Goal: Information Seeking & Learning: Learn about a topic

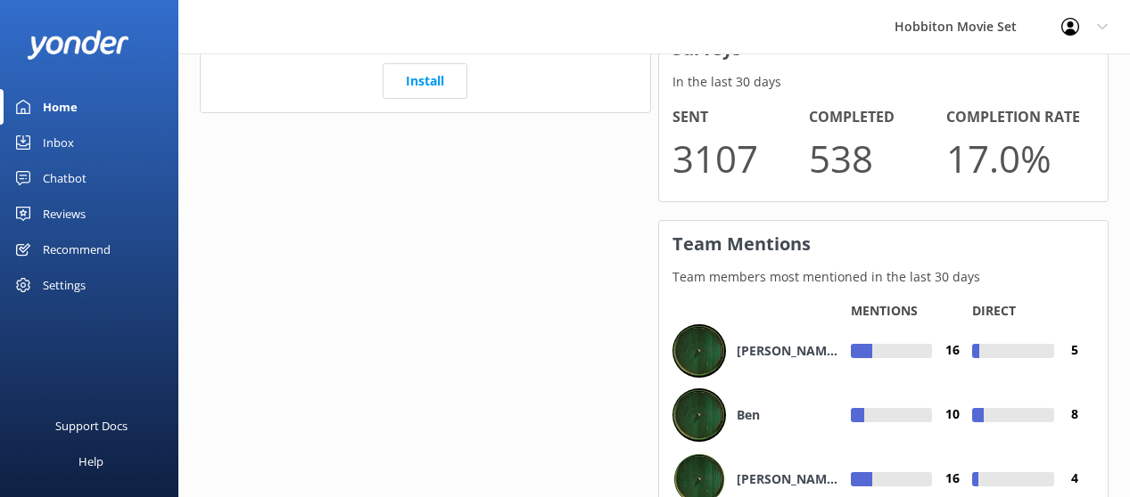
scroll to position [1502, 0]
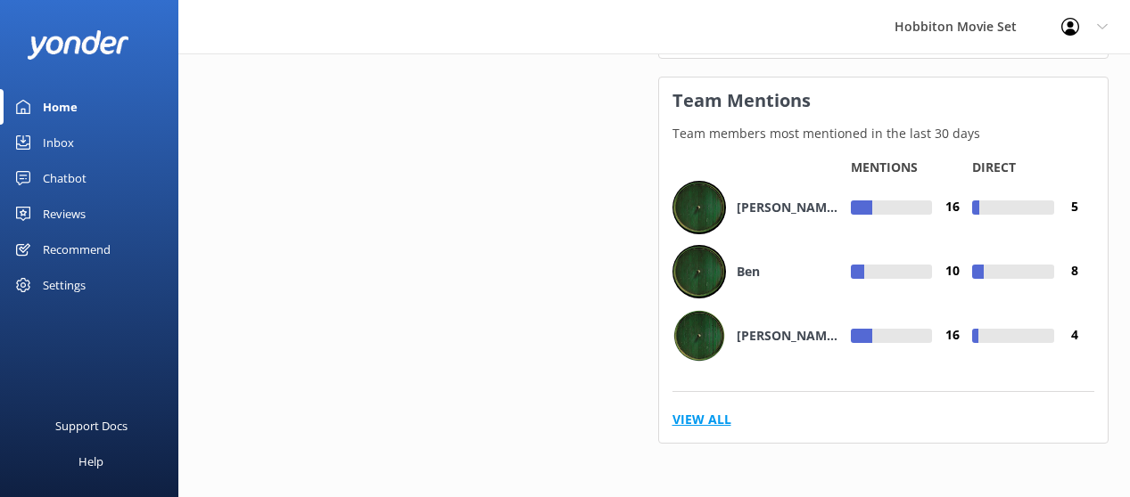
click at [704, 419] on link "View All" at bounding box center [701, 420] width 59 height 20
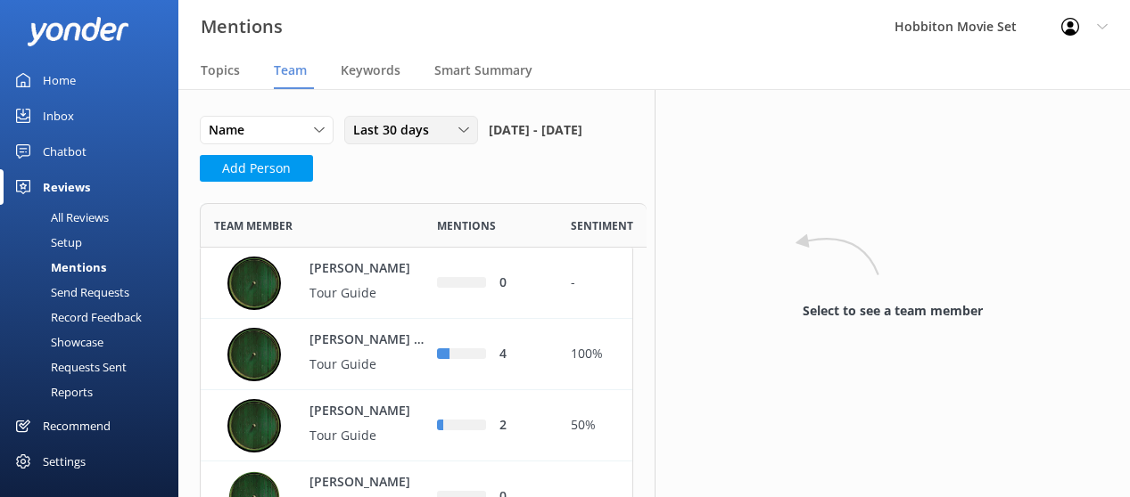
click at [422, 131] on span "Last 30 days" at bounding box center [396, 130] width 86 height 20
click at [532, 155] on div "Name Name Highest mentions Lowest mentions Last 30 days Last 7 days Last 30 day…" at bounding box center [396, 135] width 393 height 39
click at [70, 185] on div "Reviews" at bounding box center [66, 187] width 47 height 36
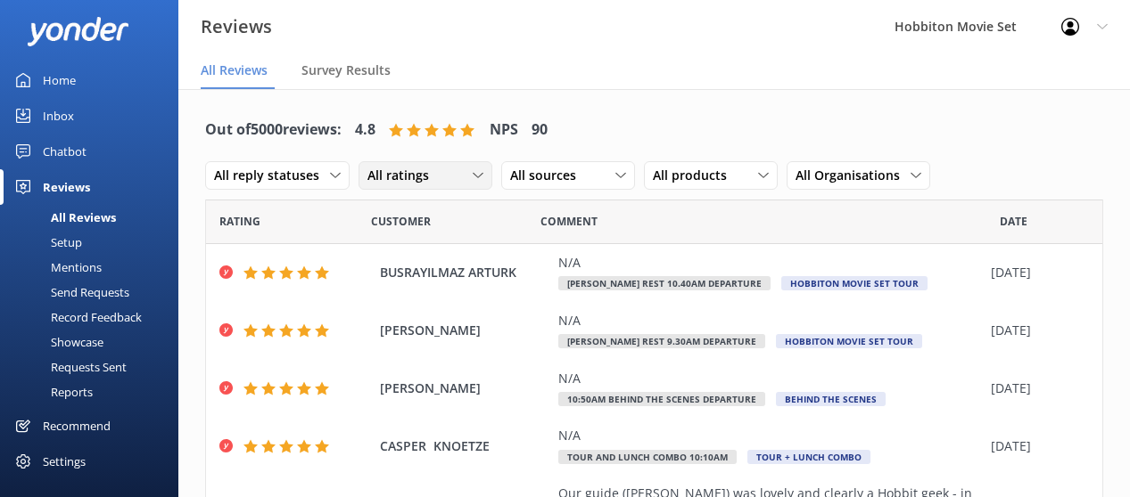
click at [460, 182] on div "All ratings" at bounding box center [425, 176] width 125 height 20
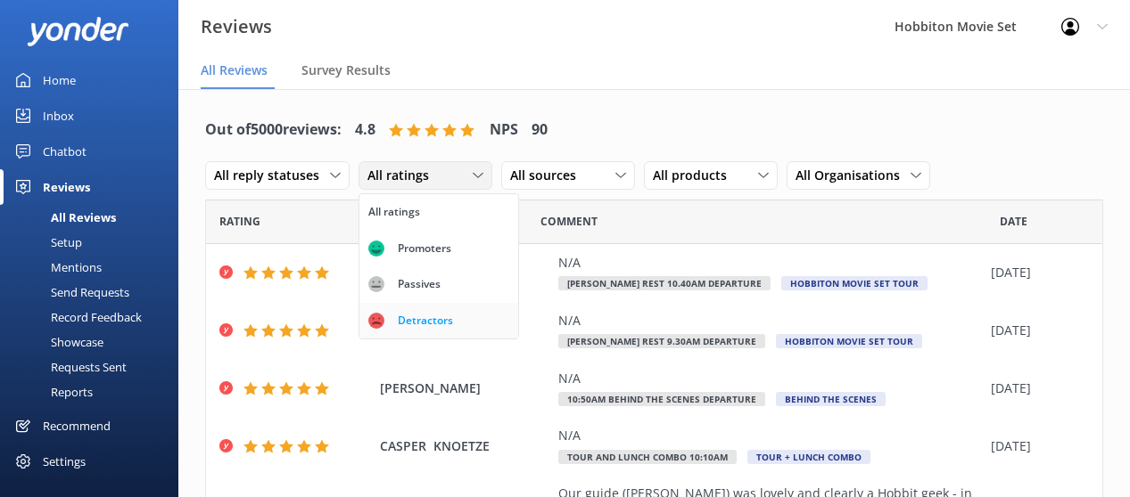
click at [435, 325] on div "Detractors" at bounding box center [425, 321] width 82 height 18
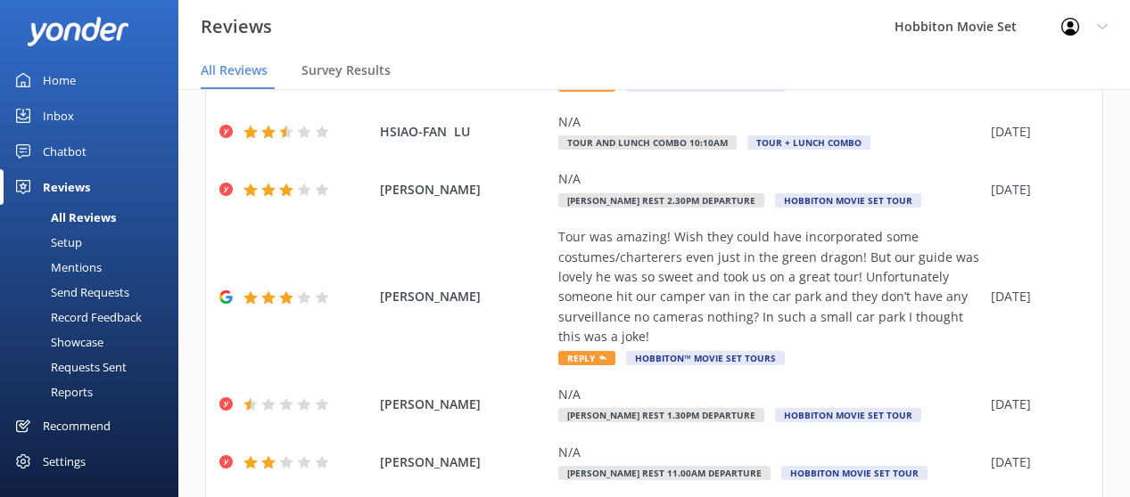
scroll to position [762, 0]
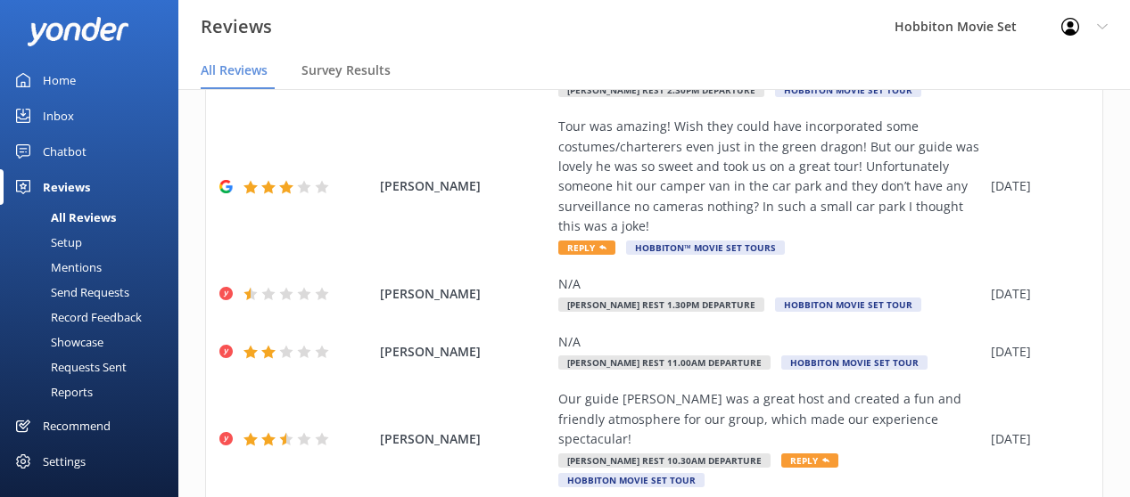
click at [50, 185] on div "Reviews" at bounding box center [66, 187] width 47 height 36
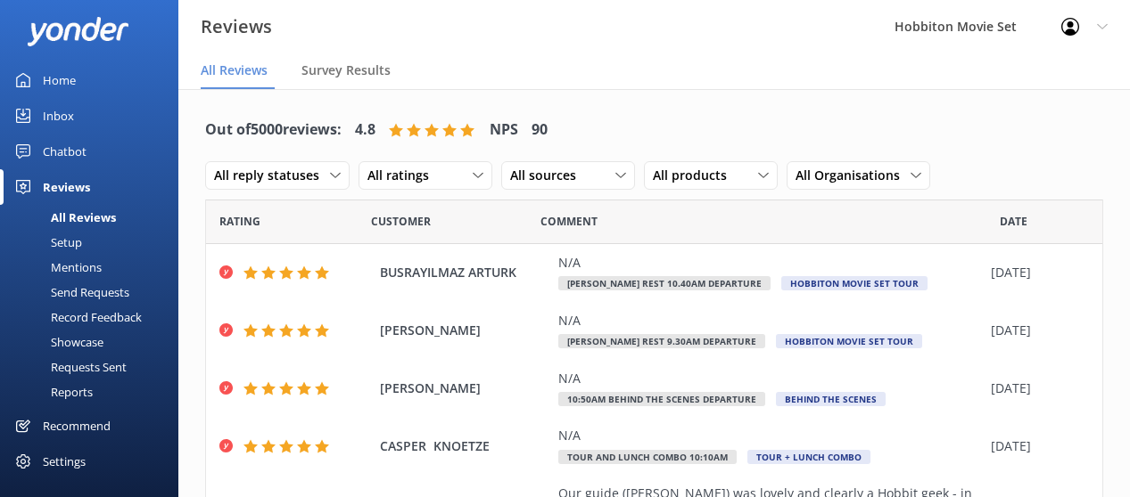
click at [67, 184] on div "Reviews" at bounding box center [66, 187] width 47 height 36
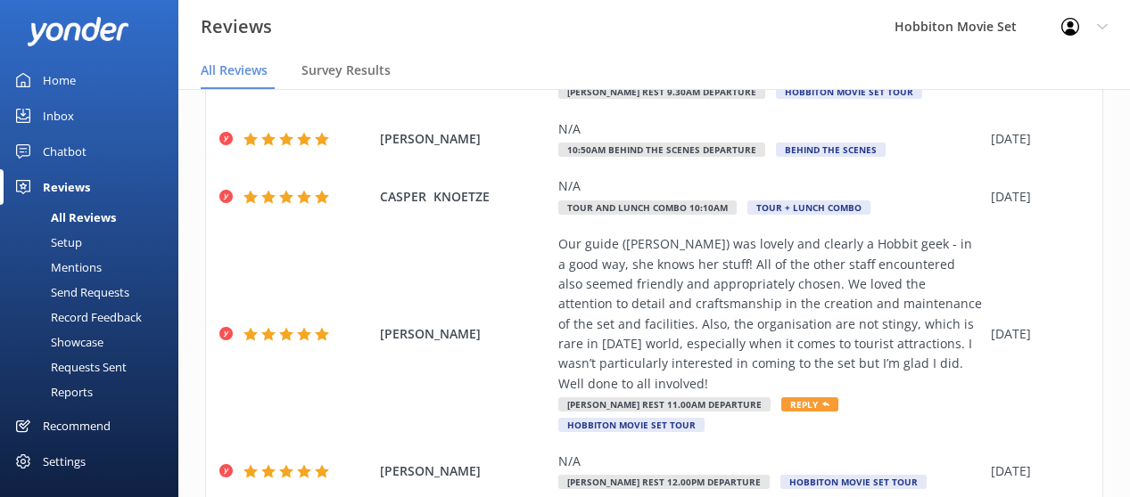
click at [49, 91] on div "Home" at bounding box center [59, 80] width 33 height 36
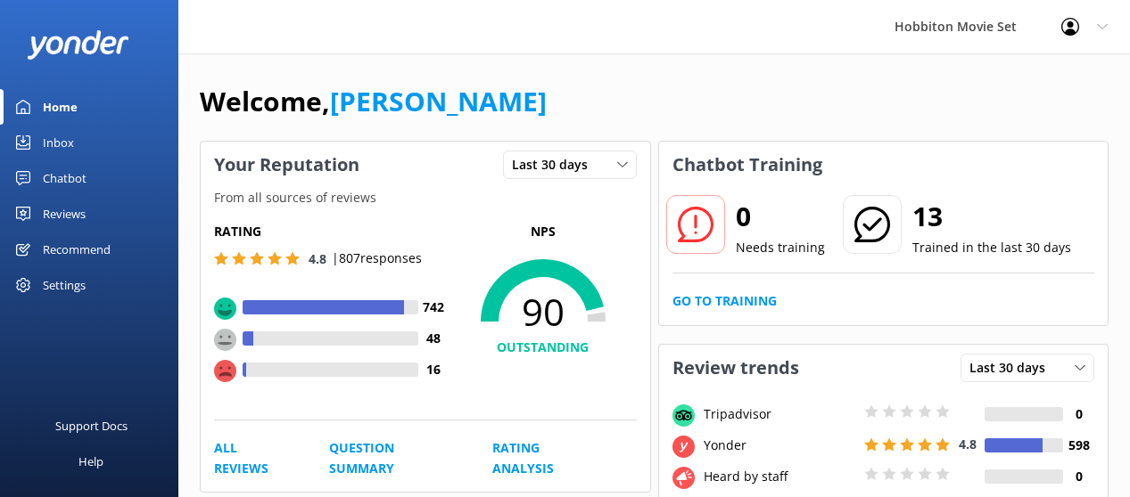
click at [70, 224] on div "Reviews" at bounding box center [64, 214] width 43 height 36
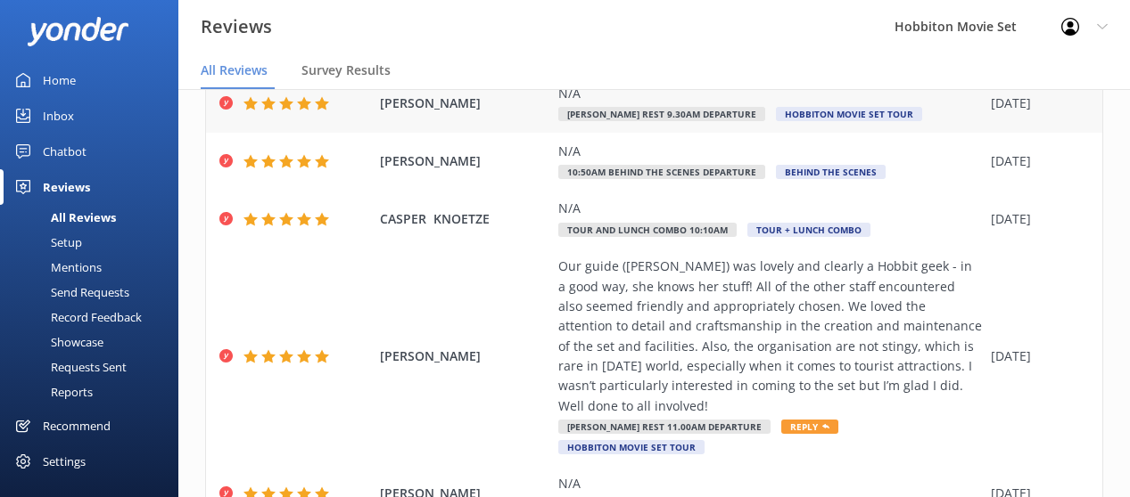
scroll to position [563, 0]
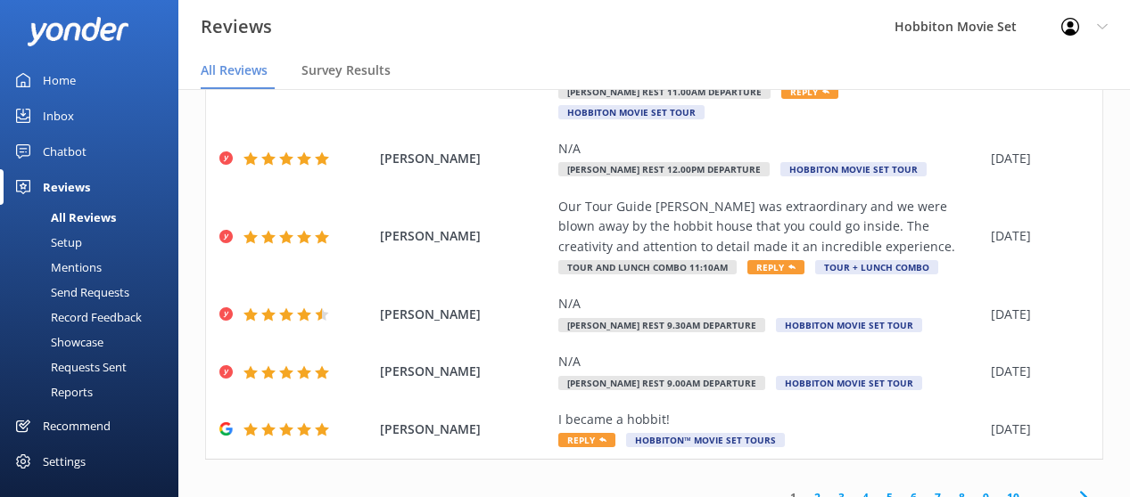
click at [79, 268] on div "Mentions" at bounding box center [56, 267] width 91 height 25
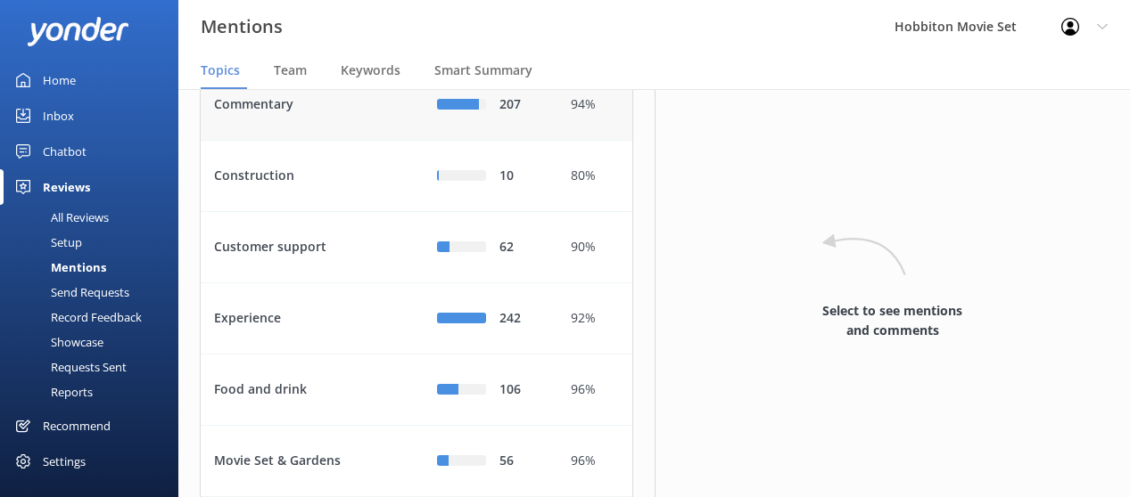
scroll to position [252, 0]
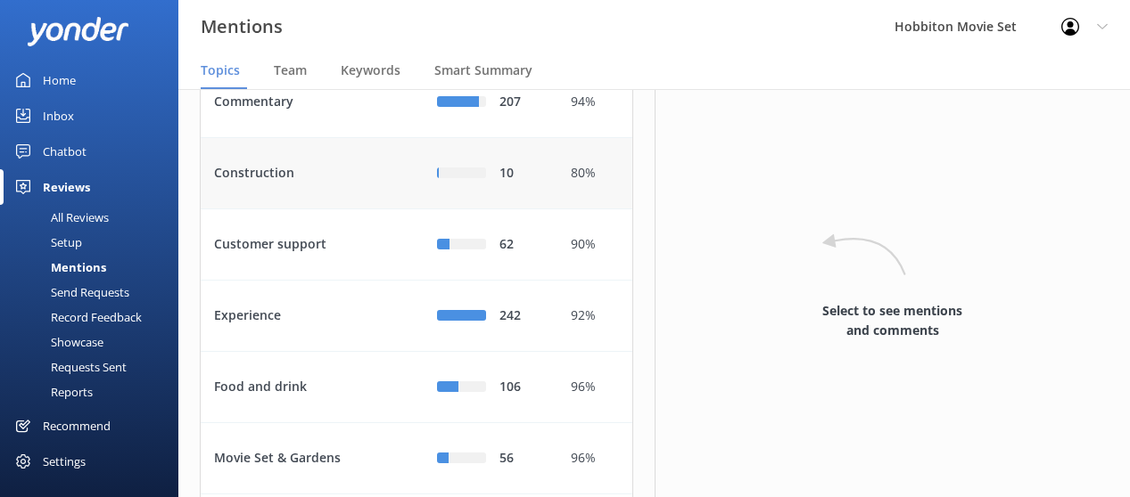
click at [412, 210] on div "Construction" at bounding box center [312, 173] width 223 height 71
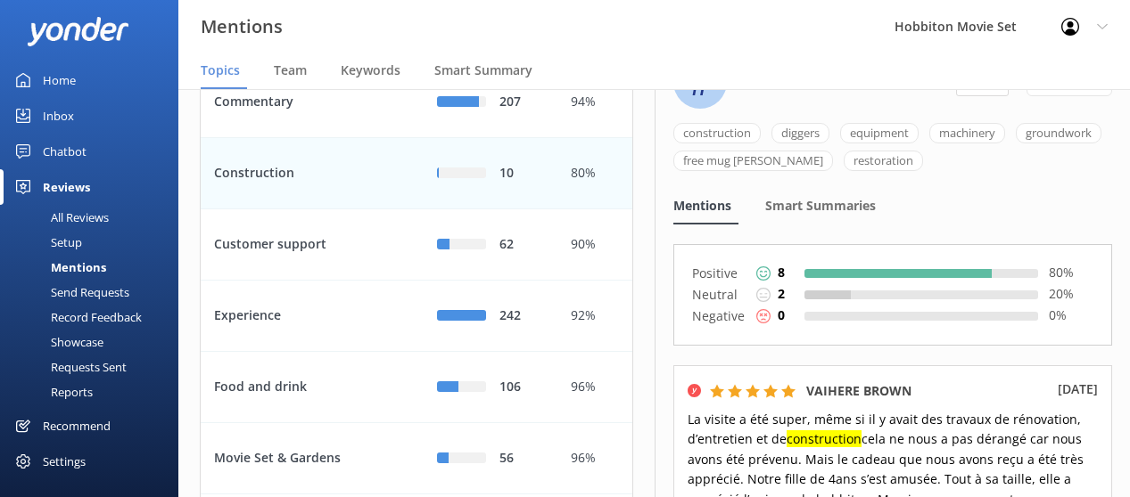
scroll to position [56, 0]
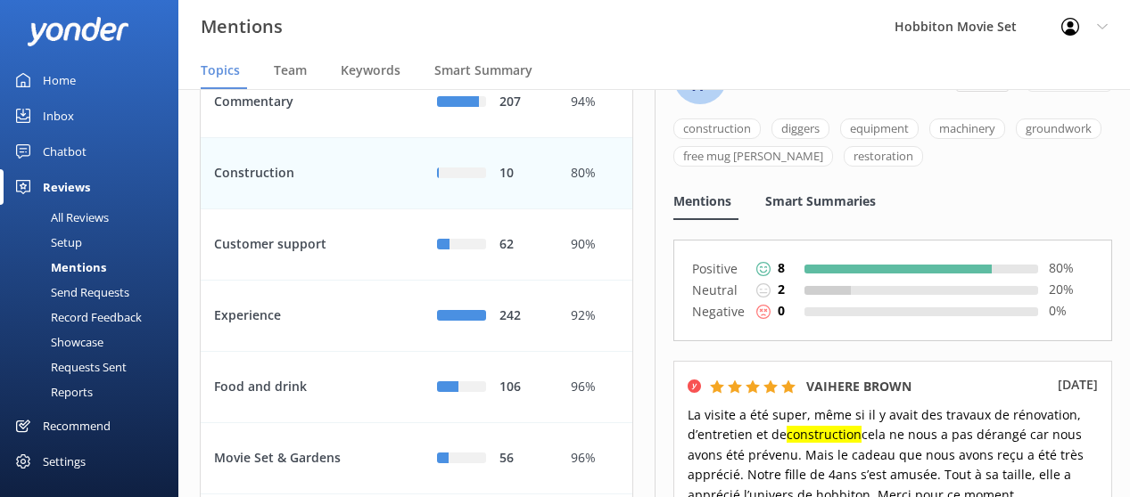
click at [870, 215] on div "Smart Summaries" at bounding box center [824, 203] width 118 height 36
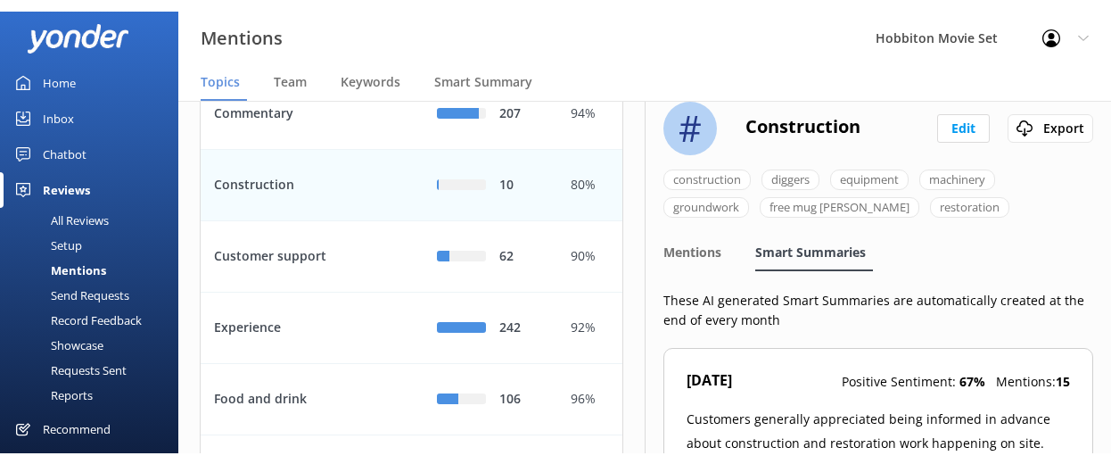
scroll to position [0, 0]
